Goal: Complete application form

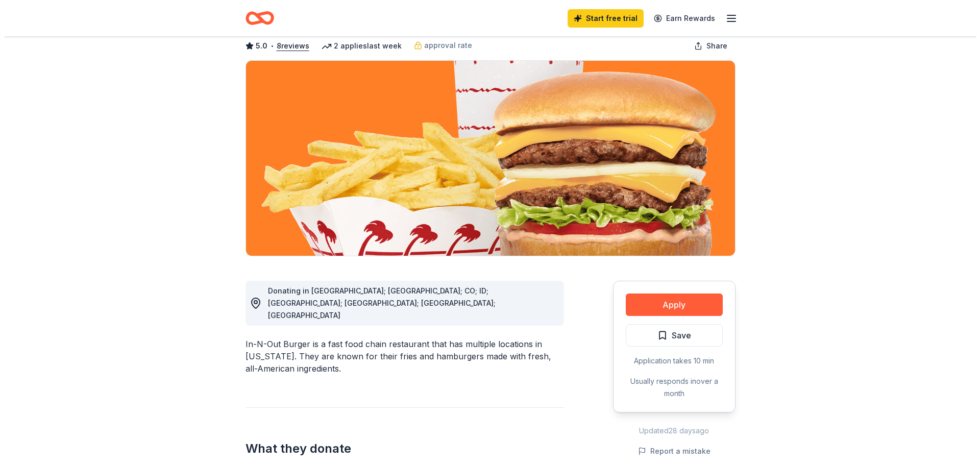
scroll to position [153, 0]
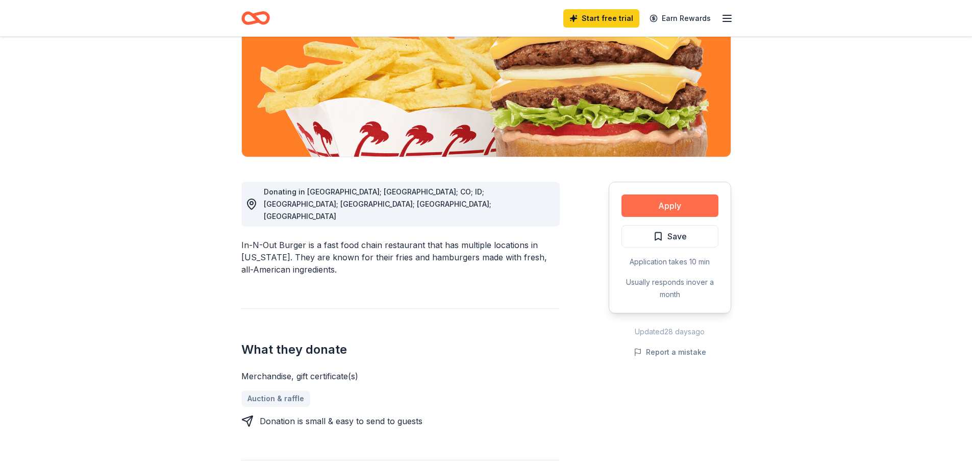
click at [669, 205] on button "Apply" at bounding box center [670, 205] width 97 height 22
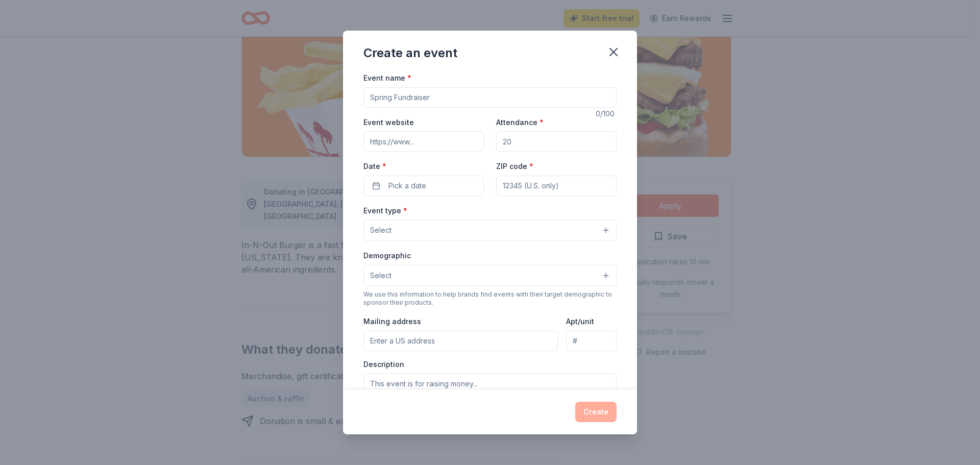
click at [459, 101] on input "Event name *" at bounding box center [489, 97] width 253 height 20
type input "March Madness"
click at [449, 141] on input "Event website" at bounding box center [423, 141] width 120 height 20
type input "[URL][DOMAIN_NAME]"
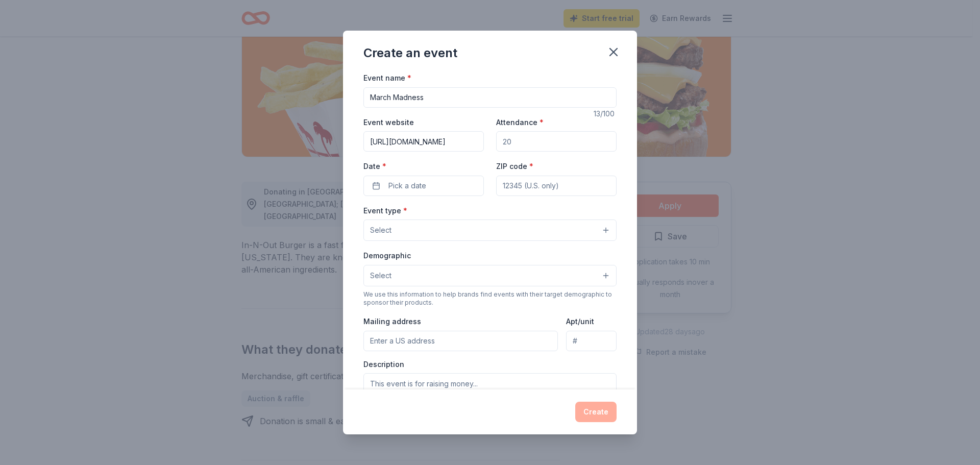
drag, startPoint x: 520, startPoint y: 145, endPoint x: 496, endPoint y: 146, distance: 24.0
click at [496, 146] on input "Attendance *" at bounding box center [556, 141] width 120 height 20
click at [505, 144] on input "10200" at bounding box center [556, 141] width 120 height 20
type input "100"
click at [426, 182] on button "Pick a date" at bounding box center [423, 186] width 120 height 20
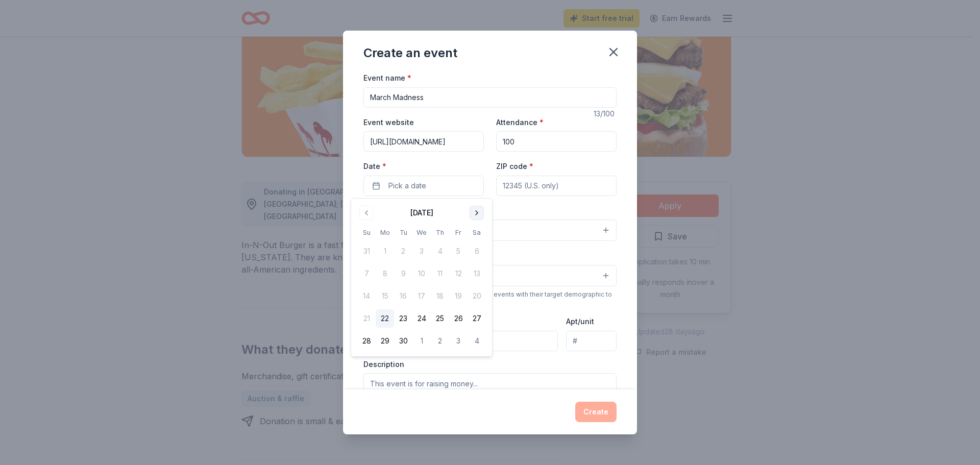
click at [477, 215] on button "Go to next month" at bounding box center [477, 213] width 14 height 14
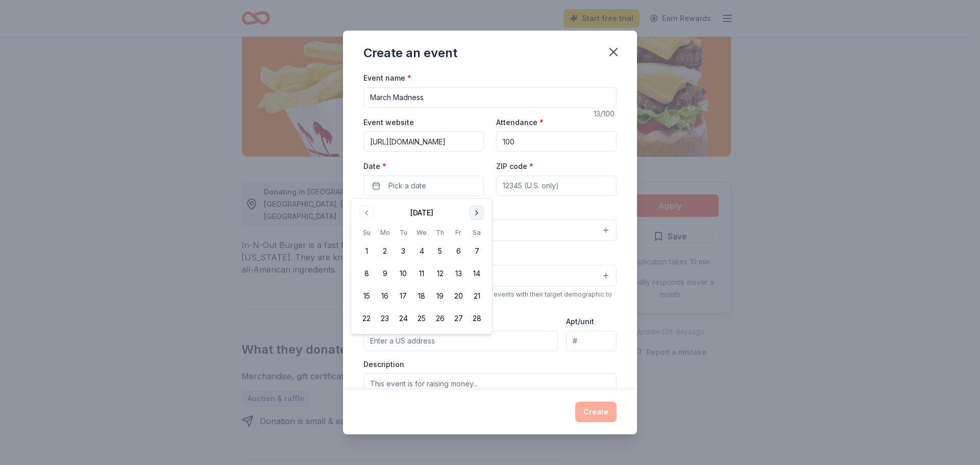
click at [478, 215] on button "Go to next month" at bounding box center [477, 213] width 14 height 14
click at [460, 268] on button "13" at bounding box center [458, 273] width 18 height 18
click at [541, 190] on input "ZIP code *" at bounding box center [556, 186] width 120 height 20
type input "92111"
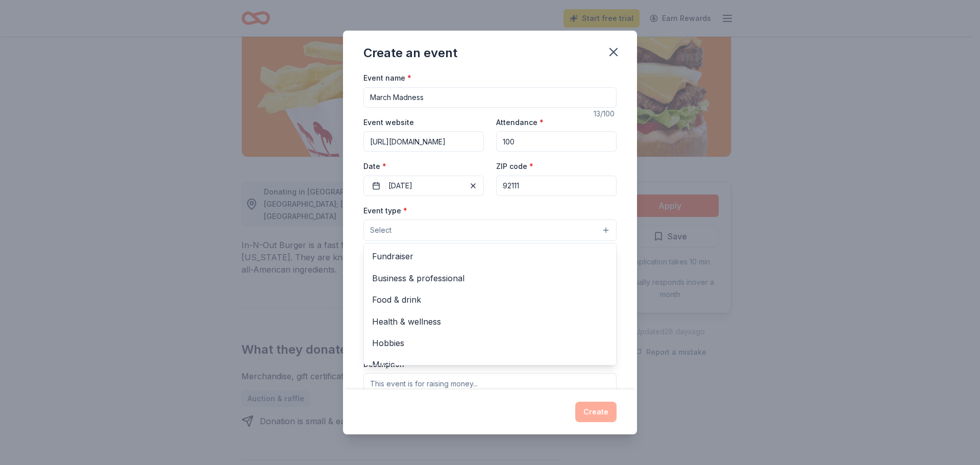
click at [420, 235] on button "Select" at bounding box center [489, 229] width 253 height 21
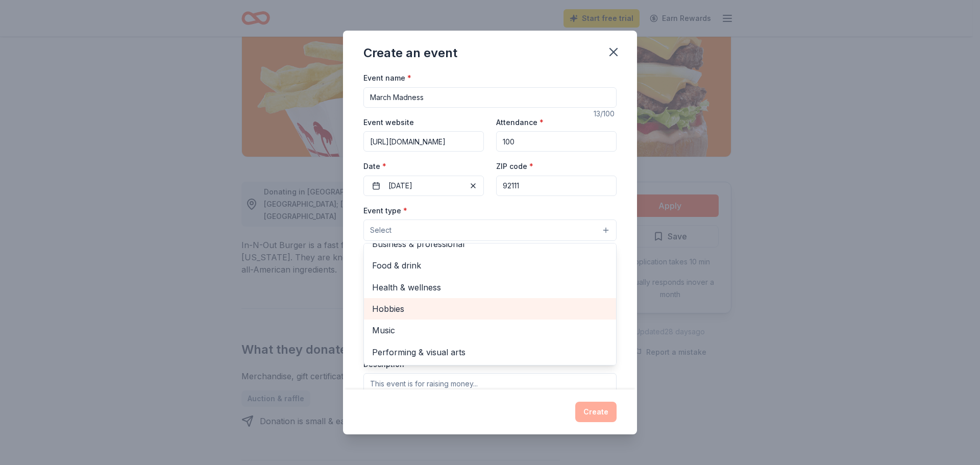
scroll to position [0, 0]
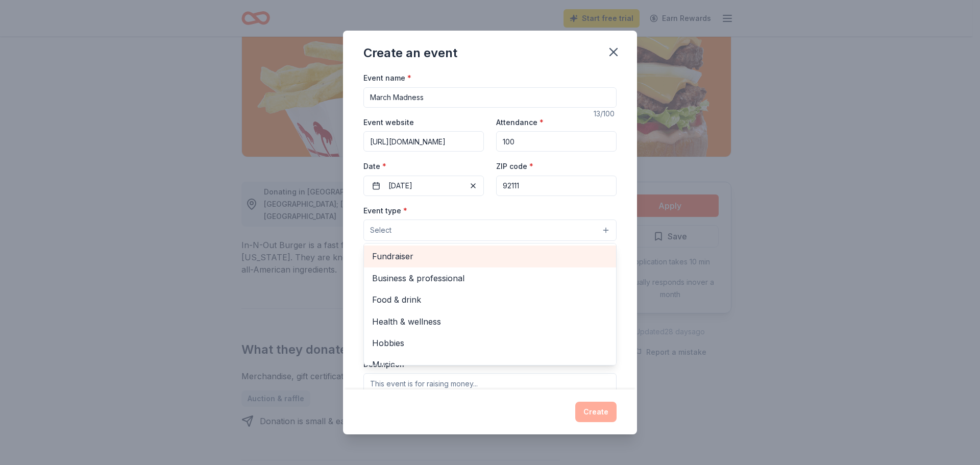
click at [404, 256] on span "Fundraiser" at bounding box center [490, 256] width 236 height 13
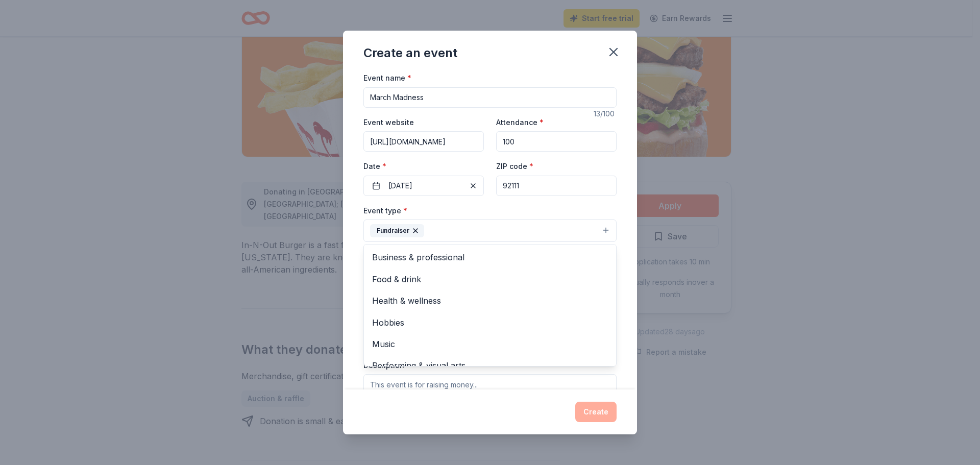
click at [626, 272] on div "Event name * March Madness 13 /100 Event website [URL][DOMAIN_NAME] Attendance …" at bounding box center [490, 230] width 294 height 318
click at [406, 274] on button "Select" at bounding box center [489, 276] width 253 height 21
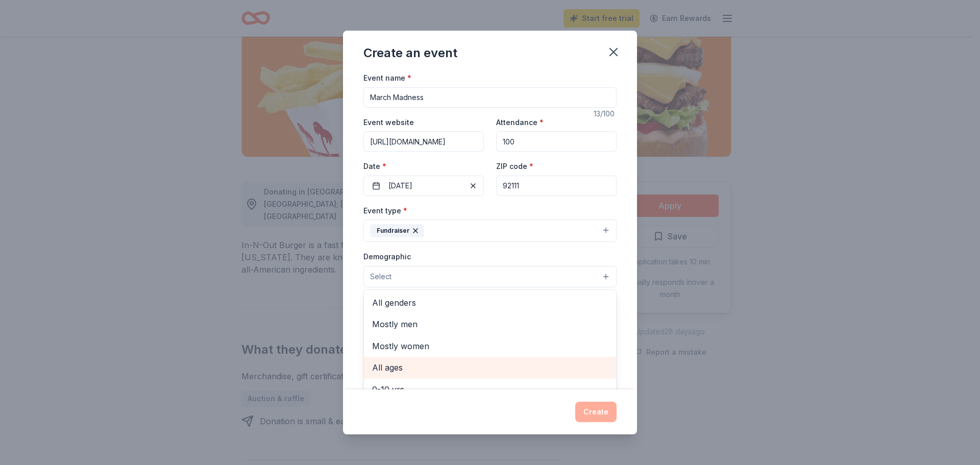
click at [395, 367] on span "All ages" at bounding box center [490, 367] width 236 height 13
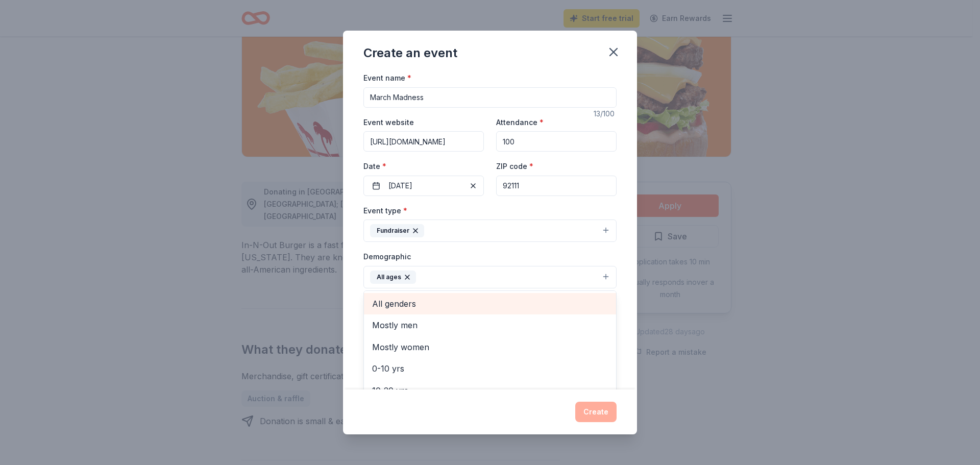
click at [526, 305] on span "All genders" at bounding box center [490, 303] width 236 height 13
click at [622, 319] on div "Event name * March Madness 13 /100 Event website [URL][DOMAIN_NAME] Attendance …" at bounding box center [490, 230] width 294 height 318
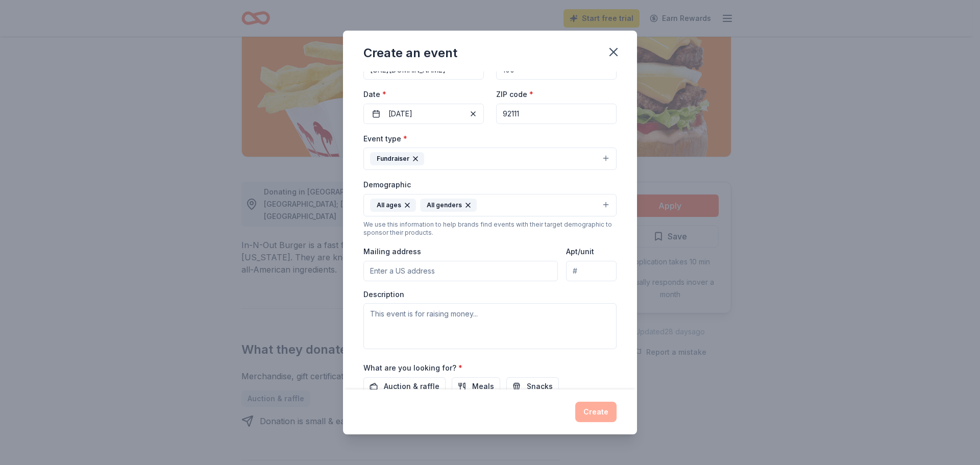
scroll to position [102, 0]
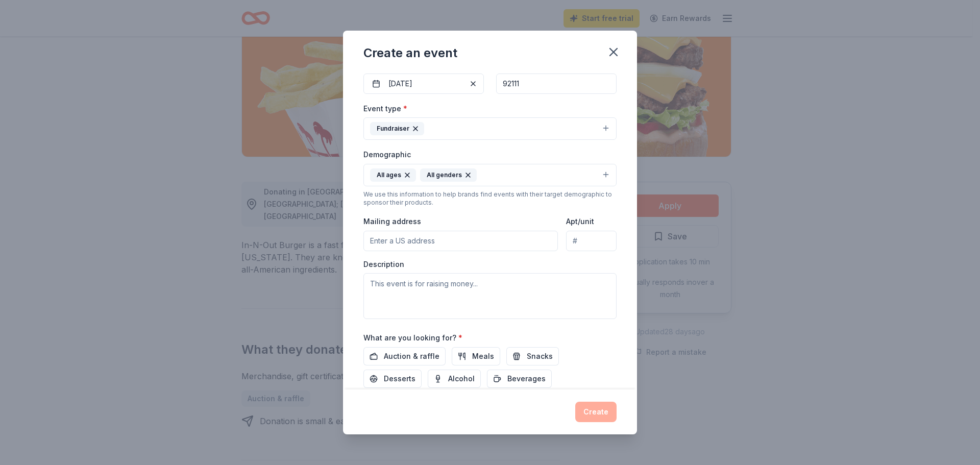
click at [443, 246] on input "Mailing address" at bounding box center [460, 241] width 194 height 20
type input "[STREET_ADDRESS]"
click at [448, 284] on textarea at bounding box center [489, 296] width 253 height 46
paste textarea "🎉 Support Our 8th Graders + Empower Middle School Programs! 🎭🔬 We're raising fu…"
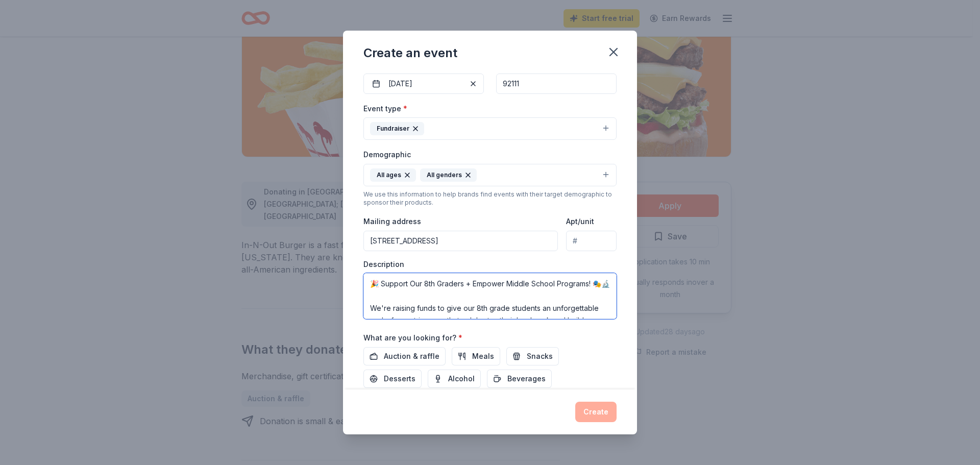
scroll to position [264, 0]
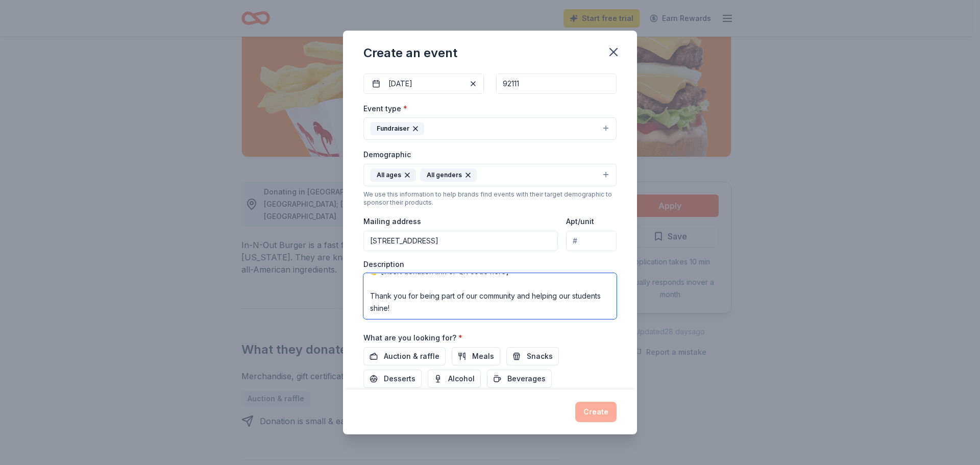
drag, startPoint x: 509, startPoint y: 286, endPoint x: 359, endPoint y: 276, distance: 149.9
click at [359, 276] on div "Event name * March Madness 13 /100 Event website [URL][DOMAIN_NAME] Attendance …" at bounding box center [490, 230] width 294 height 318
click at [441, 309] on textarea "🎉 Support Our 8th Graders + Empower Middle School Programs! 🎭🔬 We're raising fu…" at bounding box center [489, 296] width 253 height 46
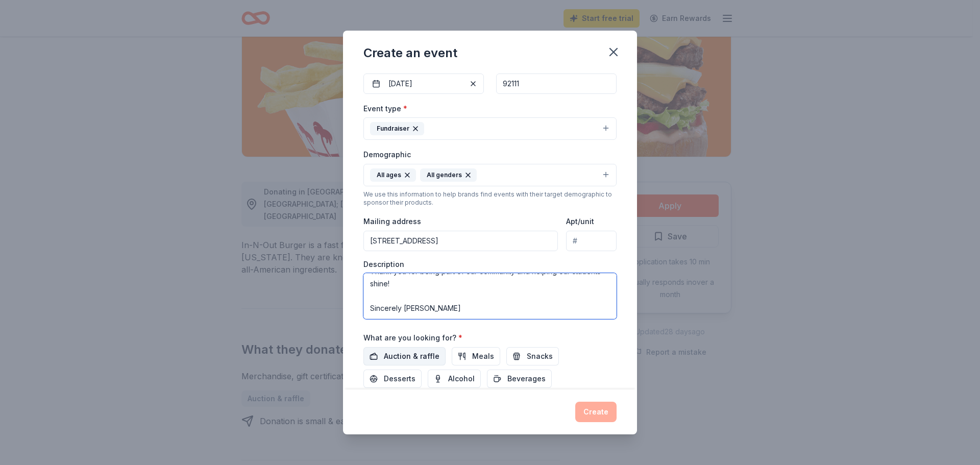
type textarea "🎉 Support Our 8th Graders + Empower Middle School Programs! 🎭🔬 We're raising fu…"
click at [408, 354] on span "Auction & raffle" at bounding box center [412, 356] width 56 height 12
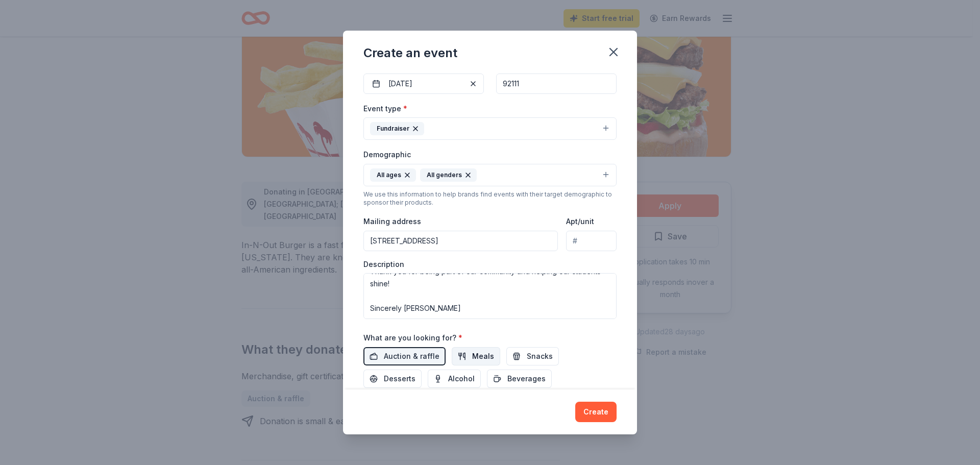
click at [460, 354] on button "Meals" at bounding box center [476, 356] width 48 height 18
click at [509, 359] on button "Snacks" at bounding box center [532, 356] width 53 height 18
click at [410, 387] on button "Desserts" at bounding box center [392, 379] width 58 height 18
click at [519, 382] on span "Beverages" at bounding box center [526, 379] width 38 height 12
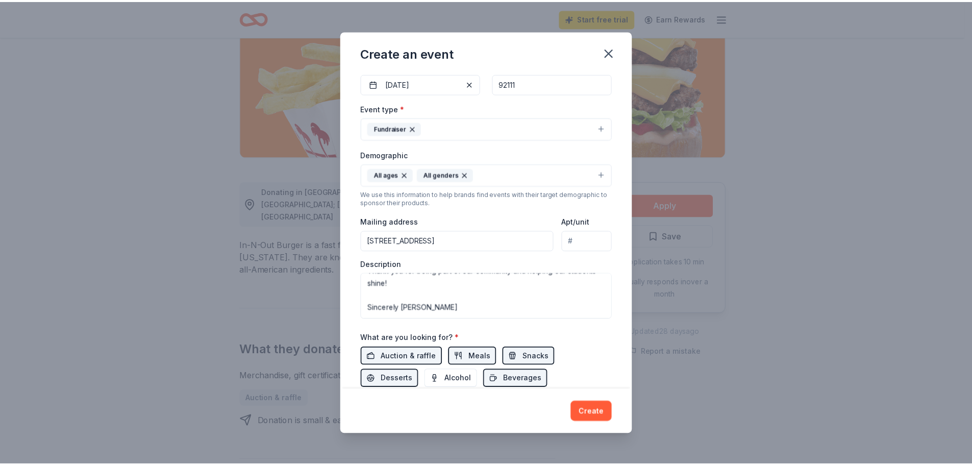
scroll to position [172, 0]
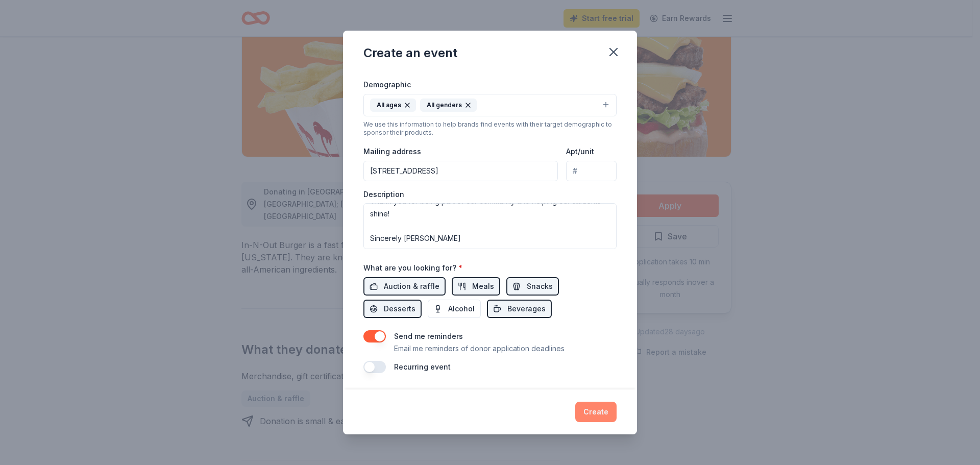
click at [593, 410] on button "Create" at bounding box center [595, 412] width 41 height 20
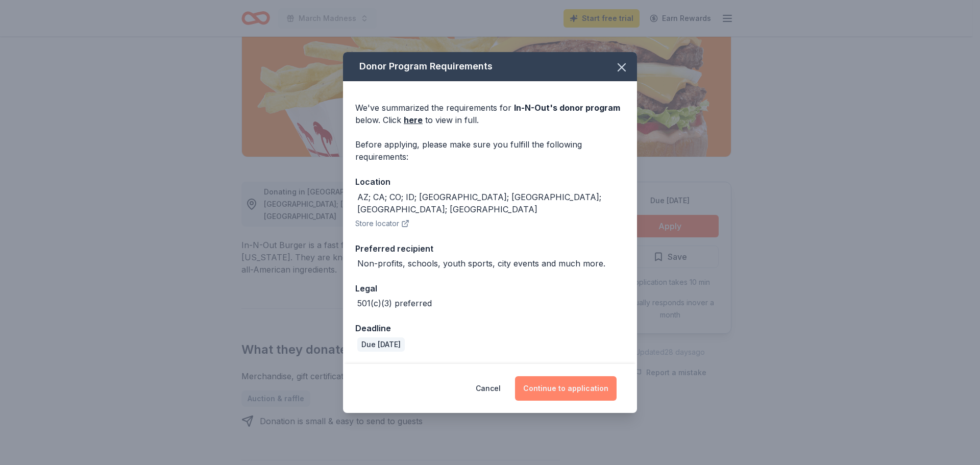
click at [544, 384] on button "Continue to application" at bounding box center [566, 388] width 102 height 24
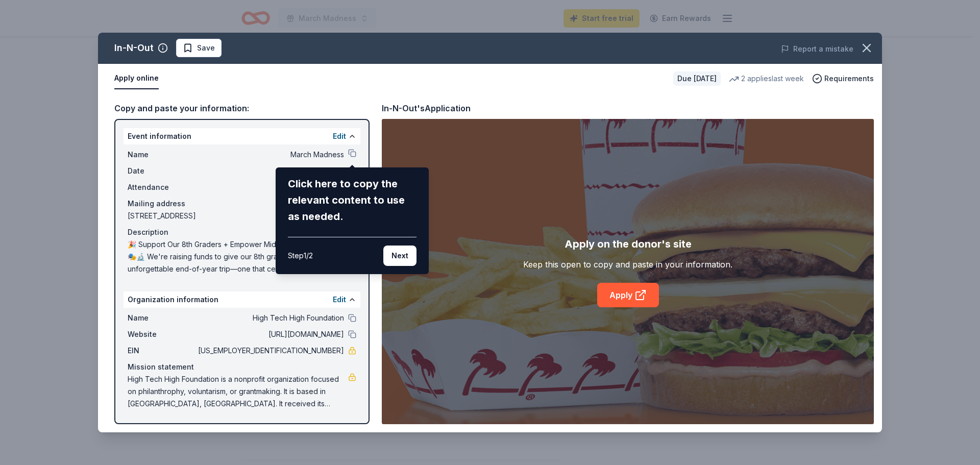
click at [353, 155] on div "In-N-Out Save Report a mistake Apply online Due [DATE] 2 applies last week Requ…" at bounding box center [490, 233] width 784 height 400
click at [354, 152] on div "In-N-Out Save Report a mistake Apply online Due [DATE] 2 applies last week Requ…" at bounding box center [490, 233] width 784 height 400
click at [396, 255] on button "Next" at bounding box center [399, 256] width 33 height 20
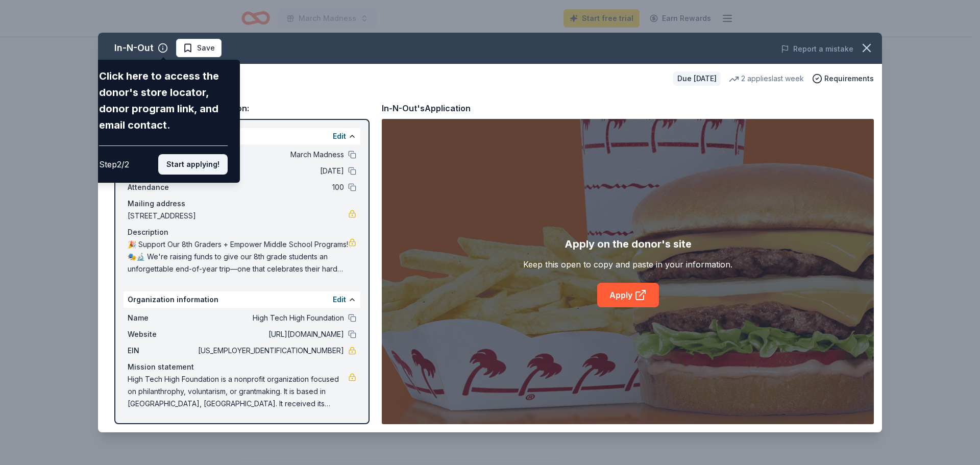
click at [196, 164] on button "Start applying!" at bounding box center [192, 164] width 69 height 20
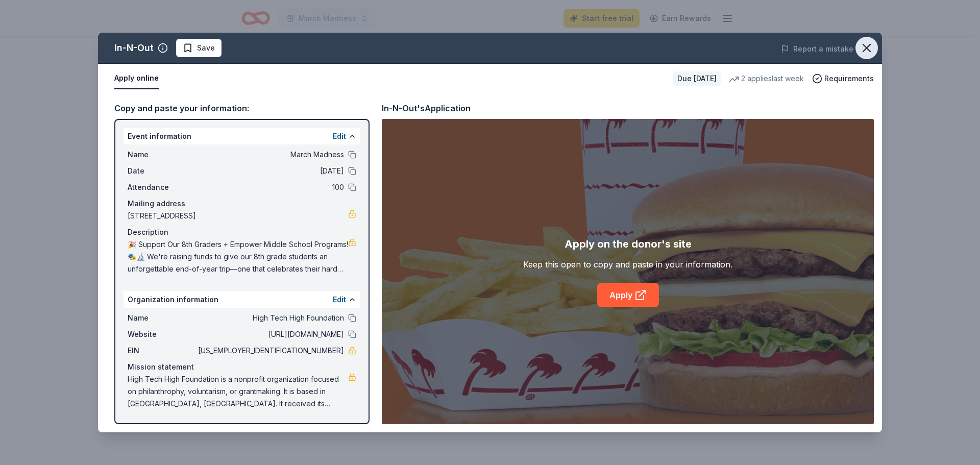
click at [873, 52] on icon "button" at bounding box center [867, 48] width 14 height 14
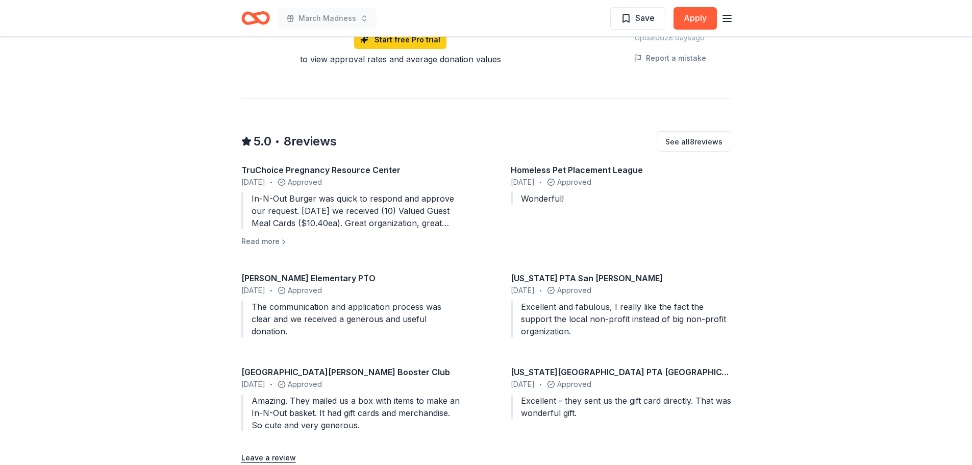
scroll to position [970, 0]
